Goal: Transaction & Acquisition: Purchase product/service

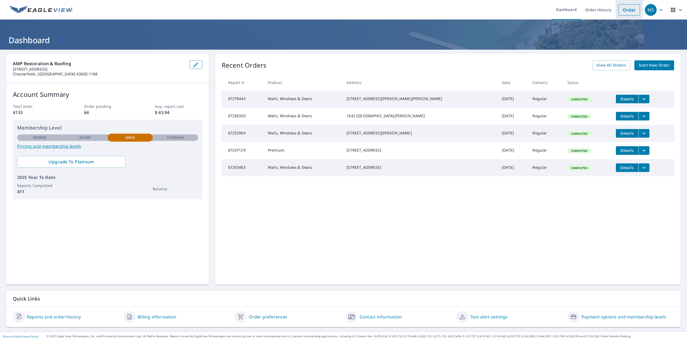
click at [625, 12] on link "Order" at bounding box center [629, 9] width 22 height 11
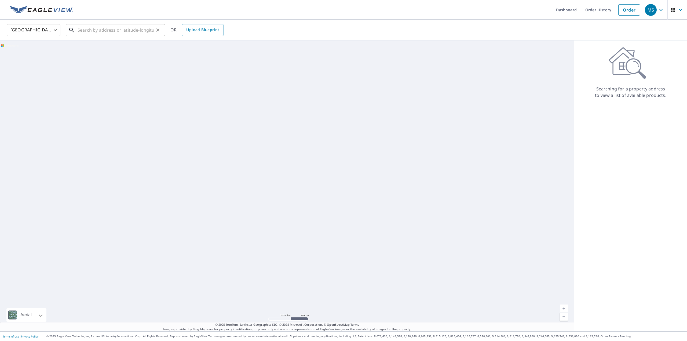
click at [101, 27] on input "text" at bounding box center [116, 30] width 76 height 15
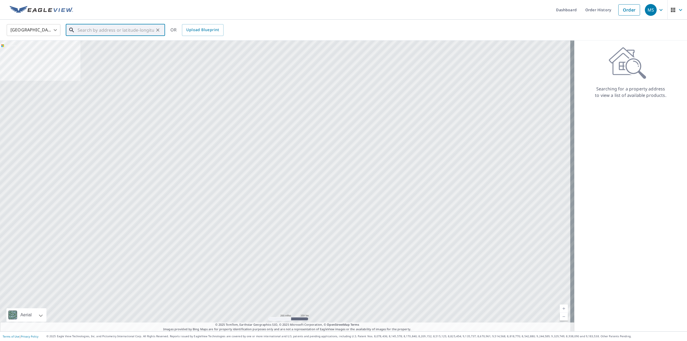
paste input "[STREET_ADDRESS][PERSON_NAME]"
click at [104, 50] on p "[PERSON_NAME], MO 63010" at bounding box center [118, 51] width 84 height 5
type input "[STREET_ADDRESS][PERSON_NAME][PERSON_NAME]"
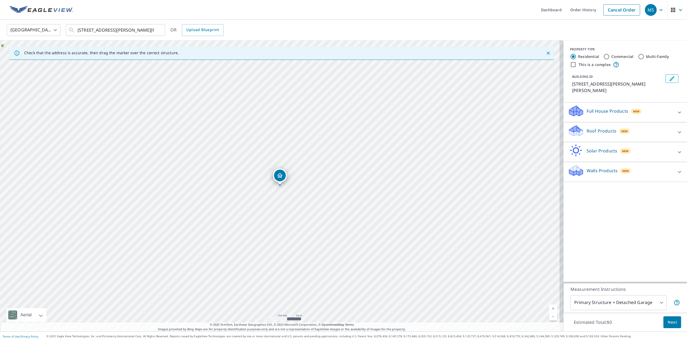
click at [605, 176] on div "Walls Products New" at bounding box center [620, 171] width 105 height 15
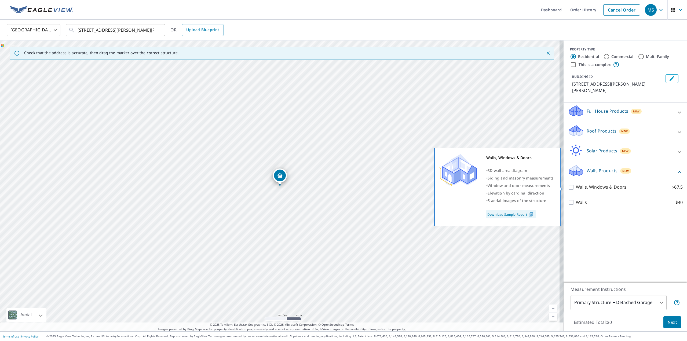
click at [568, 188] on input "Walls, Windows & Doors $67.5" at bounding box center [572, 187] width 8 height 6
checkbox input "true"
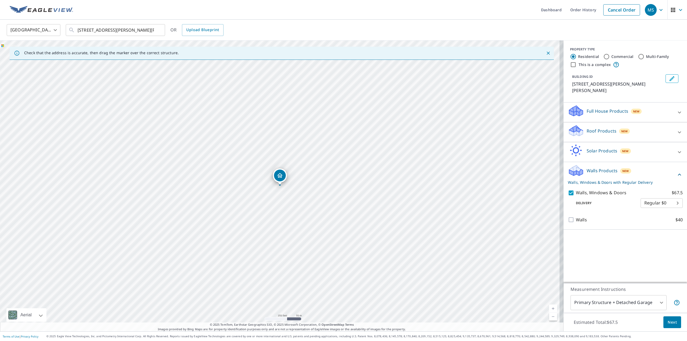
click at [663, 318] on button "Next" at bounding box center [672, 322] width 18 height 12
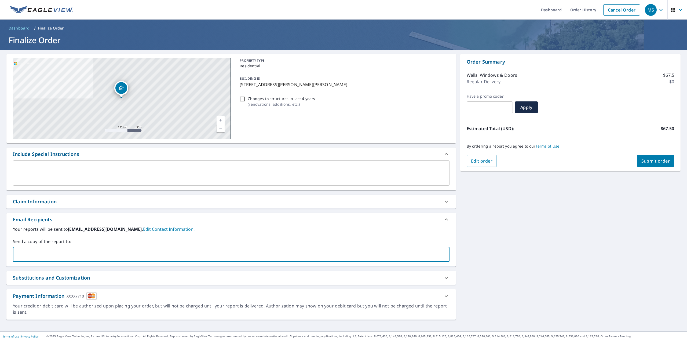
click at [97, 255] on input "text" at bounding box center [227, 254] width 424 height 10
type input "[EMAIL_ADDRESS][DOMAIN_NAME]"
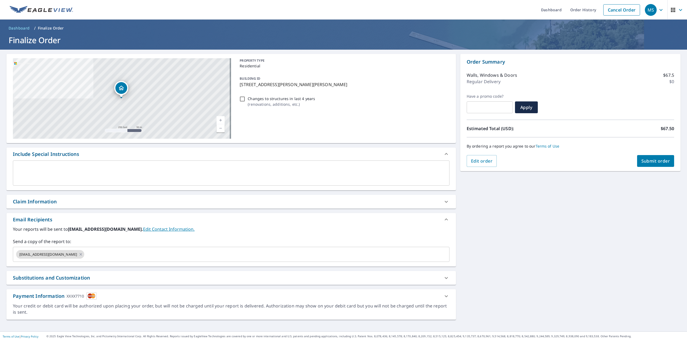
click at [495, 215] on div "[STREET_ADDRESS][GEOGRAPHIC_DATA][PERSON_NAME][PERSON_NAME] A standard road map…" at bounding box center [343, 191] width 687 height 282
click at [645, 159] on span "Submit order" at bounding box center [655, 161] width 29 height 6
checkbox input "true"
